Goal: Transaction & Acquisition: Purchase product/service

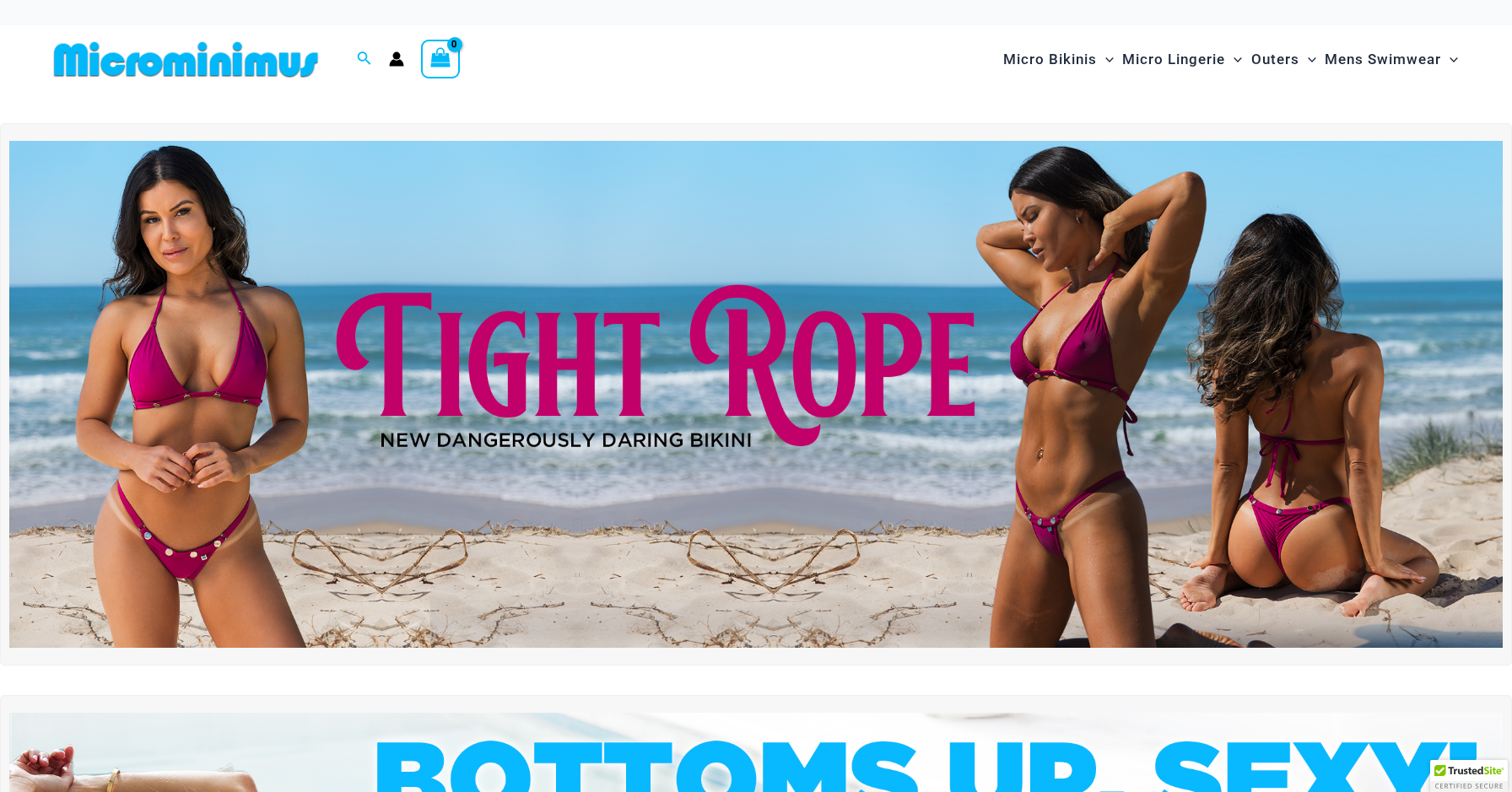
click at [348, 56] on div at bounding box center [198, 60] width 301 height 69
click at [354, 56] on div "Search for: Search Search" at bounding box center [364, 60] width 32 height 21
click at [367, 58] on icon "Search icon link" at bounding box center [364, 57] width 13 height 13
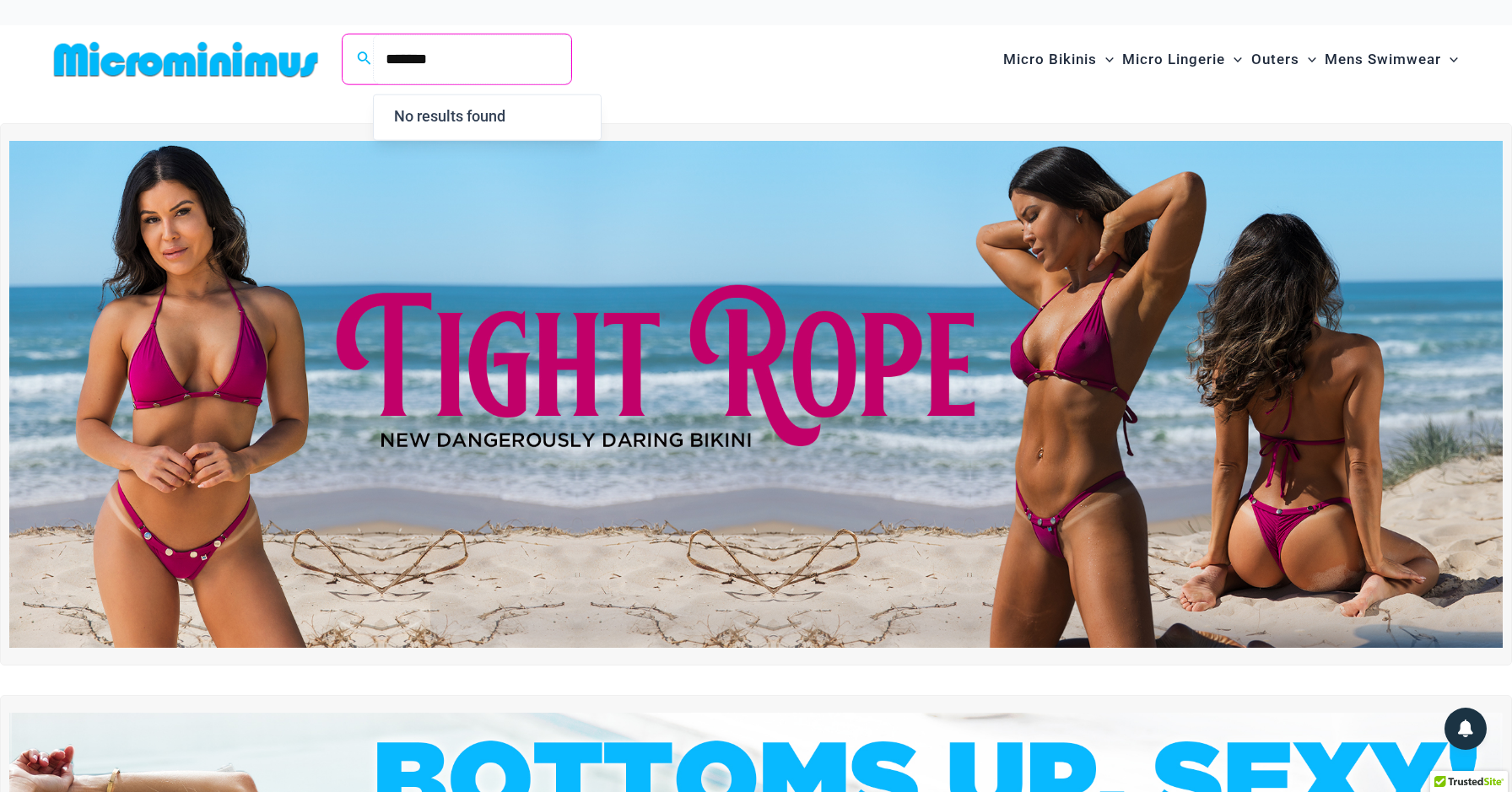
type input "*******"
click button "Search" at bounding box center [0, 0] width 0 height 0
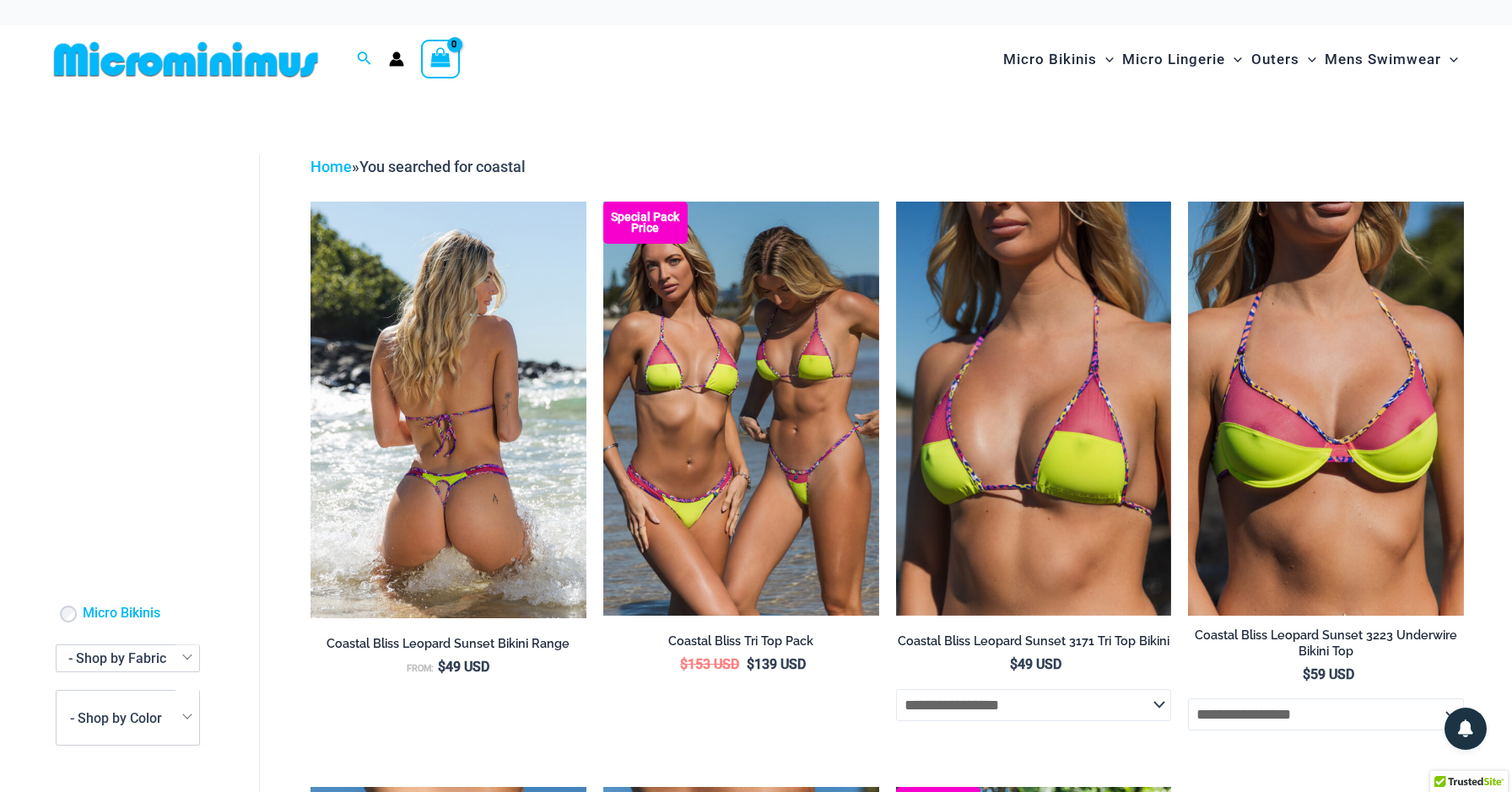
click at [459, 496] on img at bounding box center [448, 410] width 276 height 416
